Goal: Download file/media

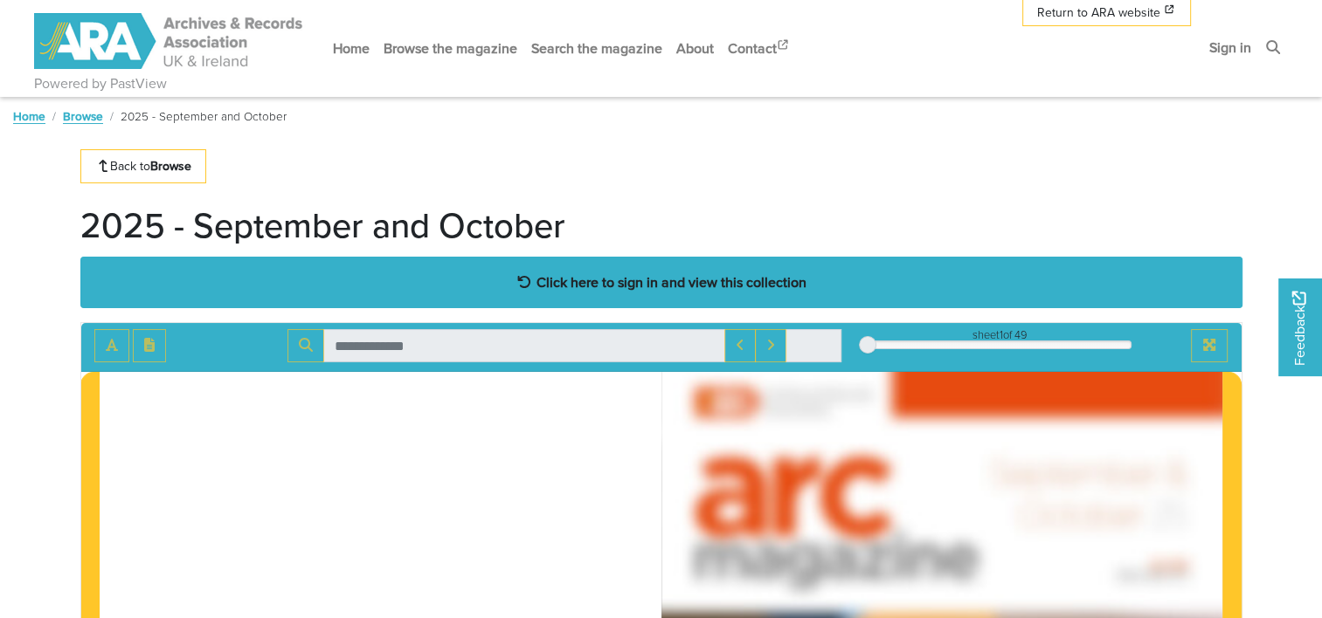
click at [692, 276] on strong "Click here to sign in and view this collection" at bounding box center [671, 282] width 270 height 19
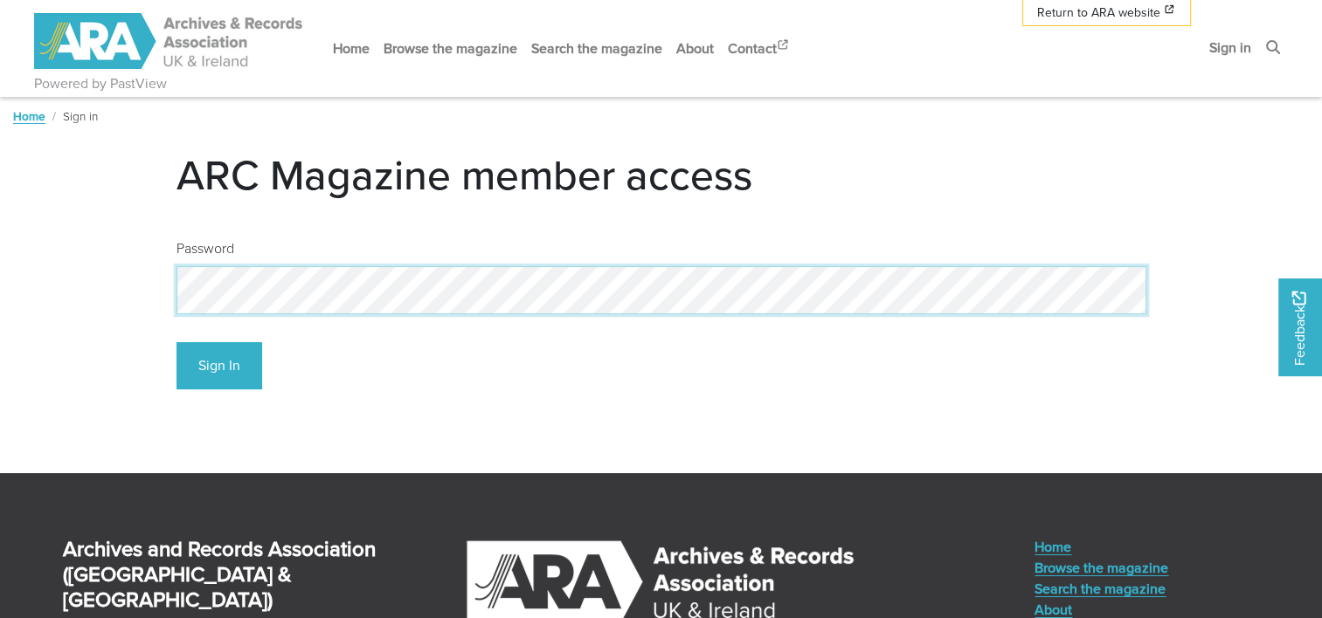
click at [176, 342] on button "Sign In" at bounding box center [219, 366] width 86 height 48
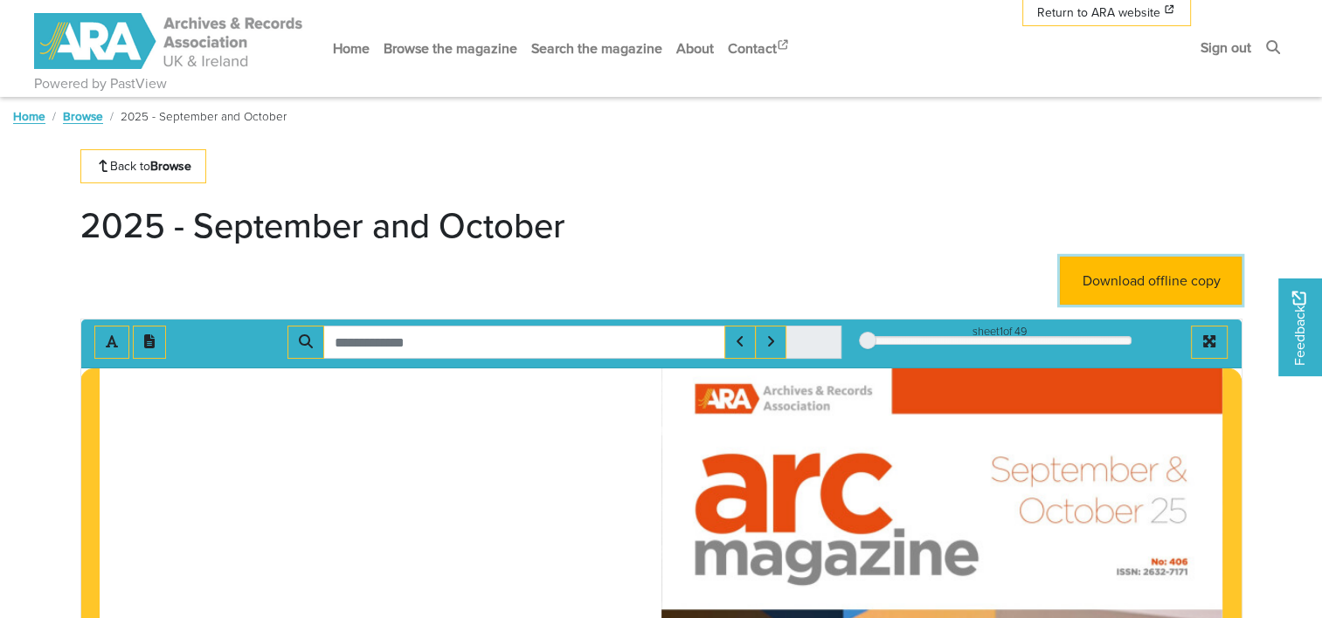
click at [1156, 275] on link "Download offline copy" at bounding box center [1151, 281] width 182 height 48
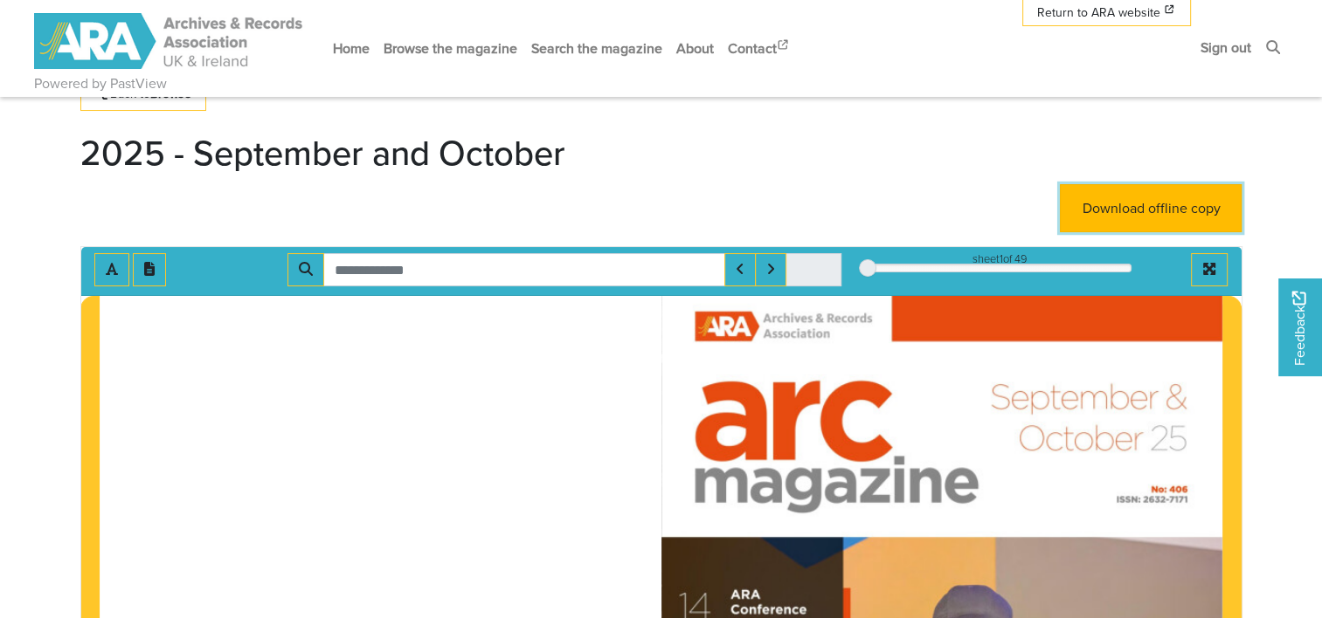
scroll to position [262, 0]
